Goal: Task Accomplishment & Management: Use online tool/utility

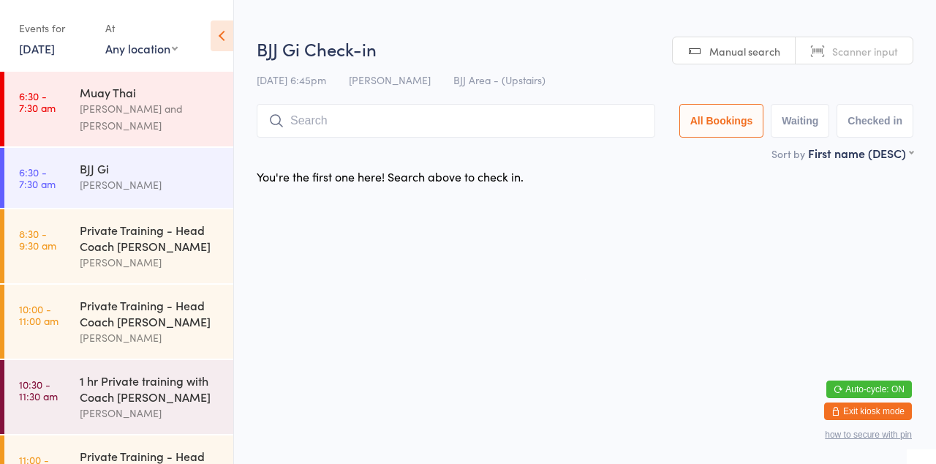
scroll to position [1100, 0]
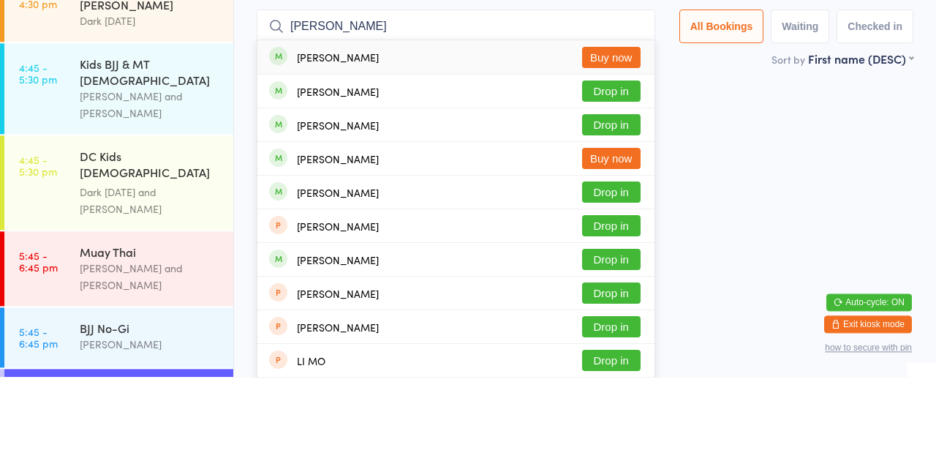
type input "[PERSON_NAME]"
click at [619, 230] on div "[PERSON_NAME] Buy now" at bounding box center [455, 245] width 397 height 33
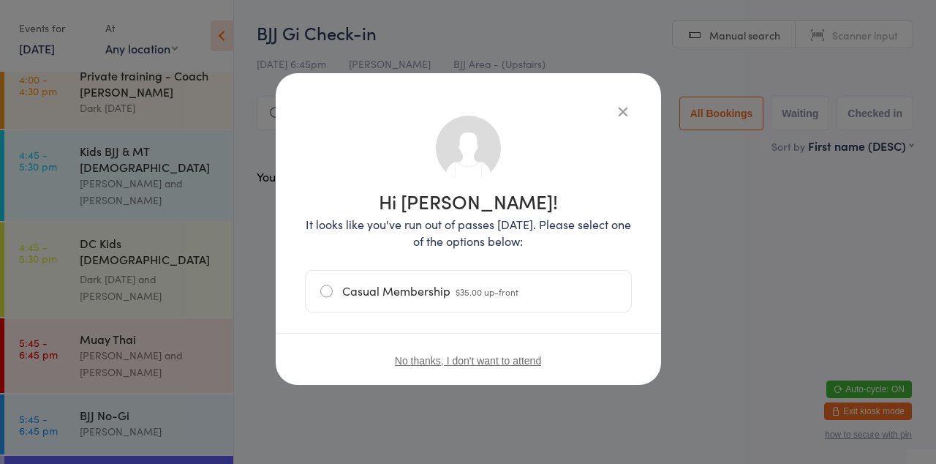
click at [186, 221] on div "Hi [PERSON_NAME]! It looks like you've run out of passes [DATE]. Please select …" at bounding box center [468, 232] width 936 height 464
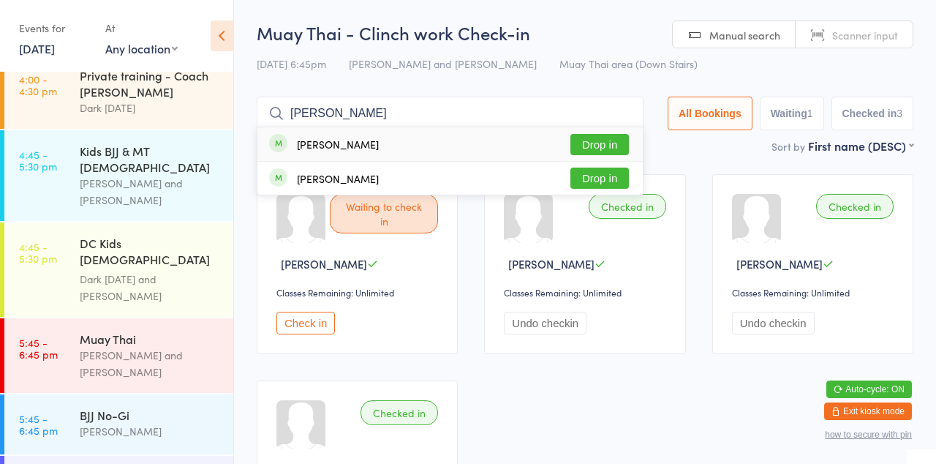
type input "[PERSON_NAME]"
click at [613, 148] on button "Drop in" at bounding box center [599, 144] width 58 height 21
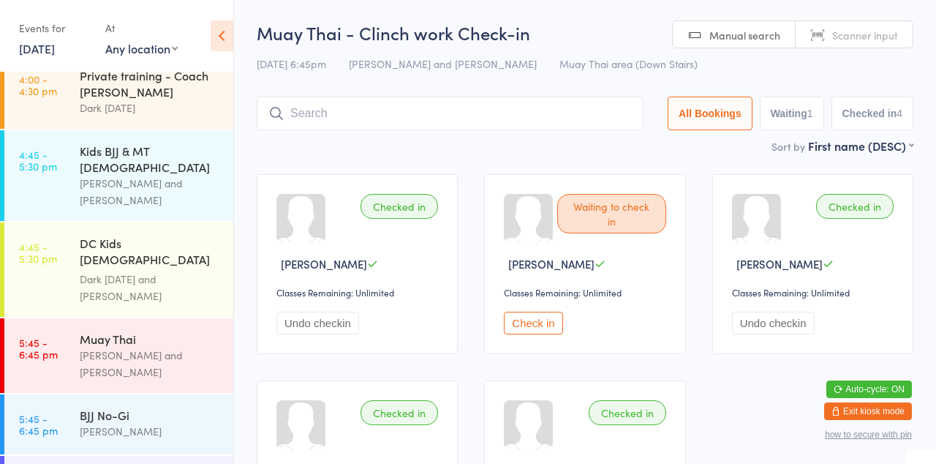
click at [370, 170] on div "Checked in [PERSON_NAME] Classes Remaining: Unlimited Undo checkin Waiting to c…" at bounding box center [585, 367] width 683 height 412
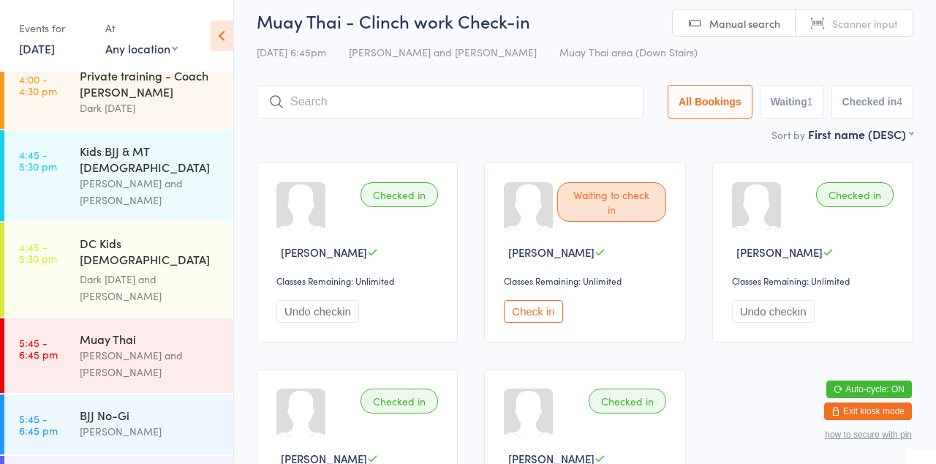
scroll to position [12, 0]
